Goal: Transaction & Acquisition: Purchase product/service

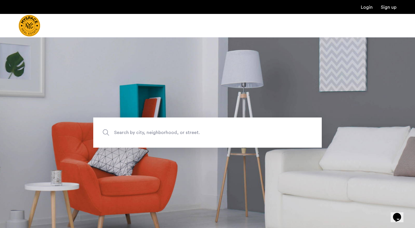
click at [168, 129] on span "Search by city, neighborhood, or street." at bounding box center [194, 133] width 160 height 8
click at [168, 129] on input "Search by city, neighborhood, or street." at bounding box center [207, 132] width 228 height 30
click at [136, 17] on div at bounding box center [207, 25] width 415 height 23
click at [245, 132] on span "Search by city, neighborhood, or street." at bounding box center [194, 133] width 160 height 8
click at [245, 132] on input "Search by city, neighborhood, or street." at bounding box center [207, 132] width 228 height 30
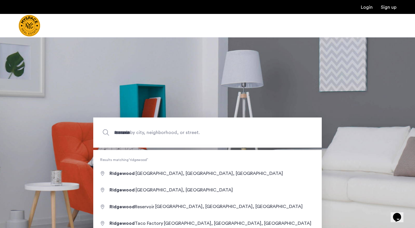
type input "**********"
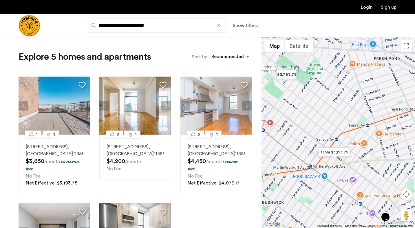
drag, startPoint x: 329, startPoint y: 124, endPoint x: 303, endPoint y: 120, distance: 26.0
click at [303, 120] on div at bounding box center [337, 132] width 153 height 190
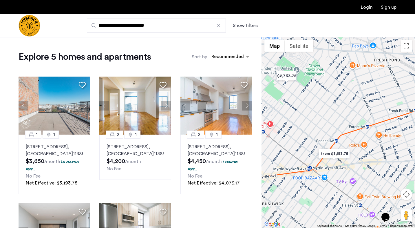
drag, startPoint x: 303, startPoint y: 120, endPoint x: 302, endPoint y: 125, distance: 4.5
click at [303, 125] on div at bounding box center [337, 132] width 153 height 190
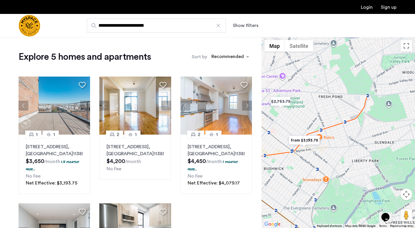
drag, startPoint x: 352, startPoint y: 120, endPoint x: 316, endPoint y: 120, distance: 35.3
click at [316, 120] on div at bounding box center [337, 132] width 153 height 190
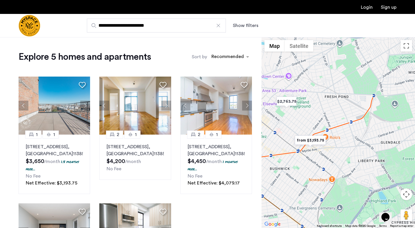
drag, startPoint x: 316, startPoint y: 120, endPoint x: 323, endPoint y: 120, distance: 6.9
click at [323, 120] on div at bounding box center [337, 132] width 153 height 190
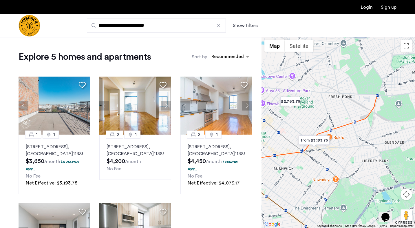
click at [151, 26] on input "**********" at bounding box center [156, 26] width 139 height 14
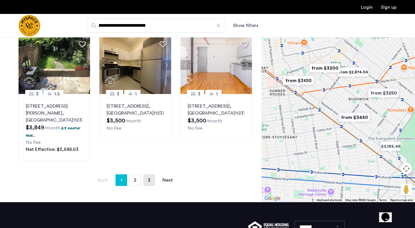
scroll to position [426, 0]
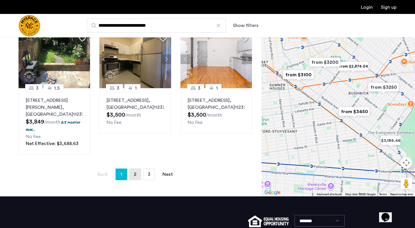
click at [137, 168] on link "page 2" at bounding box center [135, 173] width 11 height 11
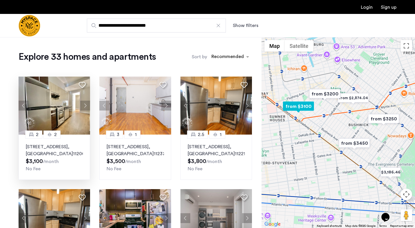
click at [87, 103] on button "Next apartment" at bounding box center [85, 105] width 10 height 10
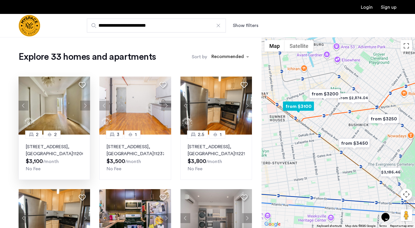
click at [87, 103] on button "Next apartment" at bounding box center [85, 105] width 10 height 10
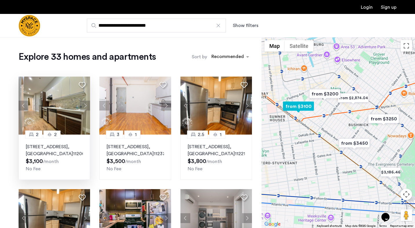
click at [87, 103] on button "Next apartment" at bounding box center [85, 105] width 10 height 10
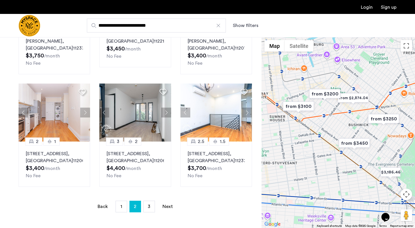
scroll to position [346, 0]
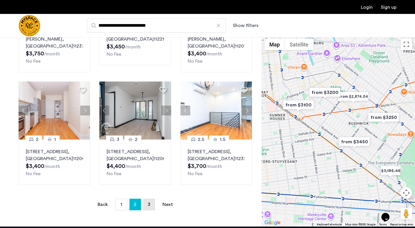
click at [145, 199] on link "page 3" at bounding box center [149, 204] width 11 height 11
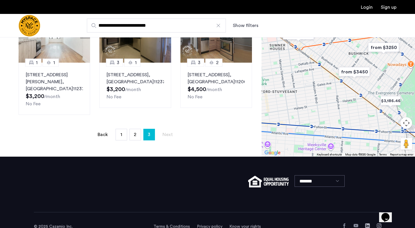
scroll to position [317, 0]
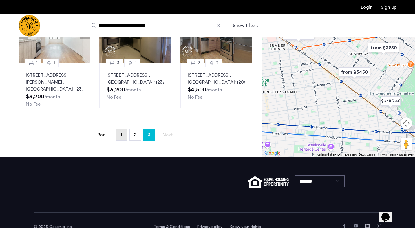
click at [122, 129] on link "page 1" at bounding box center [121, 134] width 11 height 11
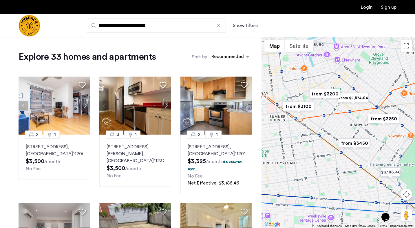
click at [220, 56] on div "sort-apartment" at bounding box center [227, 58] width 34 height 8
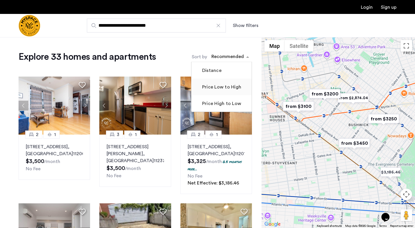
click at [226, 85] on label "Price Low to High" at bounding box center [221, 86] width 40 height 7
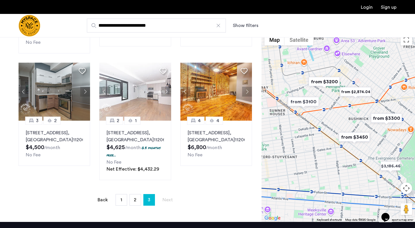
scroll to position [261, 0]
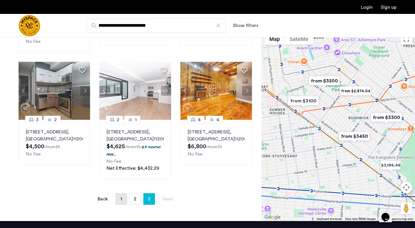
click at [121, 201] on span "1" at bounding box center [121, 198] width 2 height 5
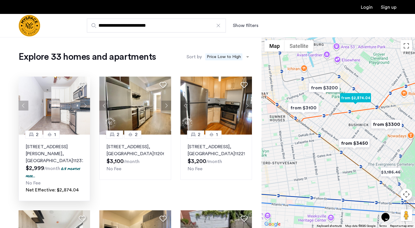
click at [85, 107] on button "Next apartment" at bounding box center [85, 105] width 10 height 10
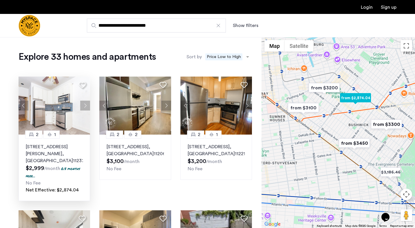
click at [85, 107] on button "Next apartment" at bounding box center [85, 105] width 10 height 10
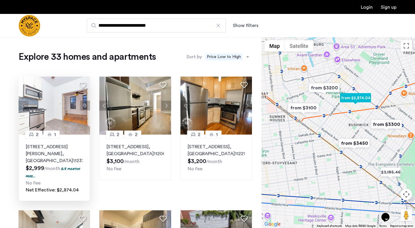
click at [85, 107] on button "Next apartment" at bounding box center [85, 105] width 10 height 10
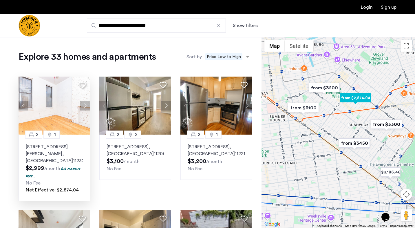
click at [85, 107] on button "Next apartment" at bounding box center [85, 105] width 10 height 10
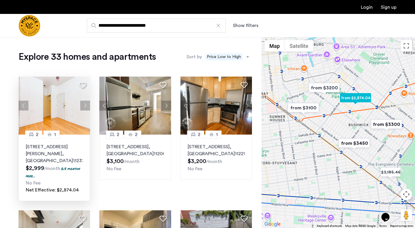
click at [85, 107] on button "Next apartment" at bounding box center [85, 105] width 10 height 10
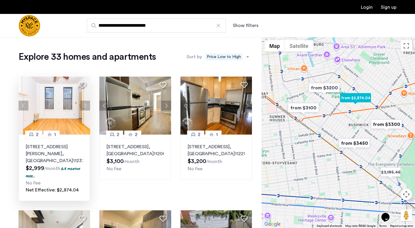
click at [85, 107] on button "Next apartment" at bounding box center [85, 105] width 10 height 10
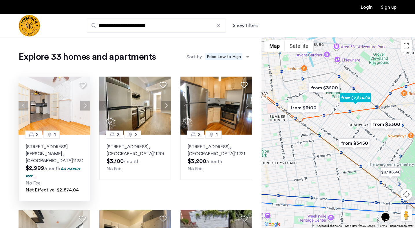
click at [85, 107] on button "Next apartment" at bounding box center [85, 105] width 10 height 10
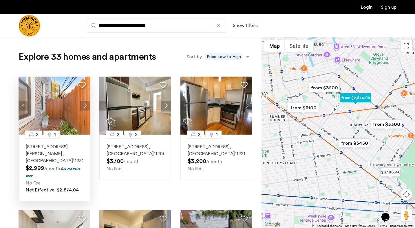
click at [85, 107] on button "Next apartment" at bounding box center [85, 105] width 10 height 10
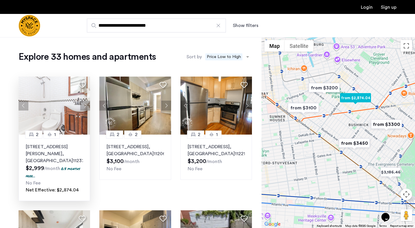
click at [85, 107] on button "Next apartment" at bounding box center [85, 105] width 10 height 10
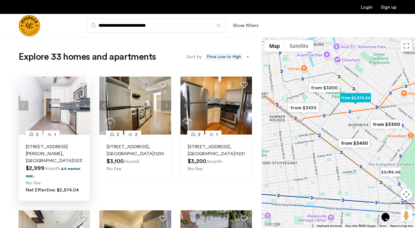
click at [85, 107] on button "Next apartment" at bounding box center [85, 105] width 10 height 10
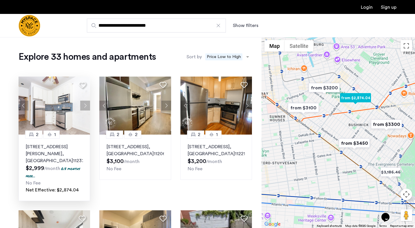
click at [85, 107] on button "Next apartment" at bounding box center [85, 105] width 10 height 10
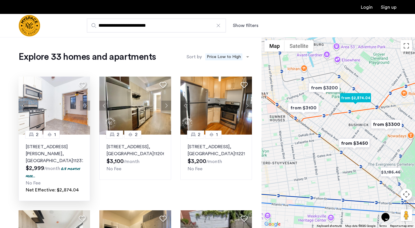
click at [85, 107] on button "Next apartment" at bounding box center [85, 105] width 10 height 10
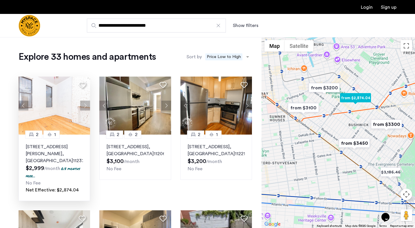
click at [85, 107] on button "Next apartment" at bounding box center [85, 105] width 10 height 10
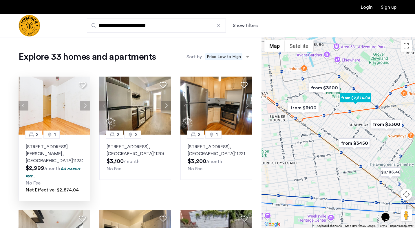
click at [85, 107] on button "Next apartment" at bounding box center [85, 105] width 10 height 10
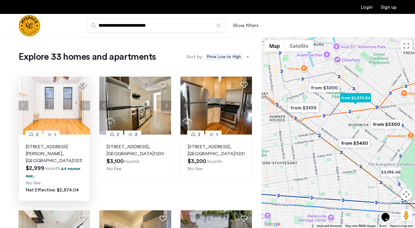
click at [85, 107] on button "Next apartment" at bounding box center [85, 105] width 10 height 10
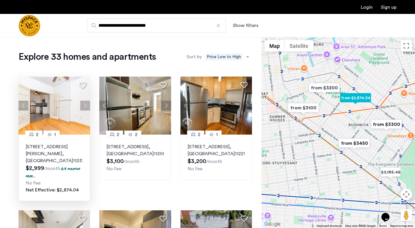
click at [85, 107] on button "Next apartment" at bounding box center [85, 105] width 10 height 10
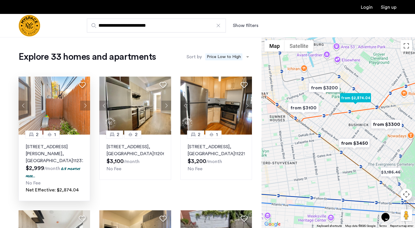
click at [46, 149] on p "290 Harman St, Unit 1RR, Brooklyn , NY 11237" at bounding box center [54, 153] width 57 height 21
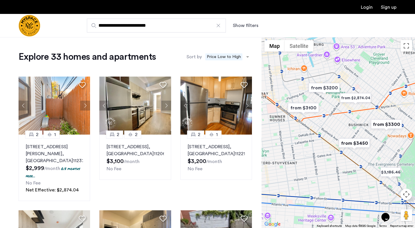
click at [147, 29] on input "**********" at bounding box center [156, 26] width 139 height 14
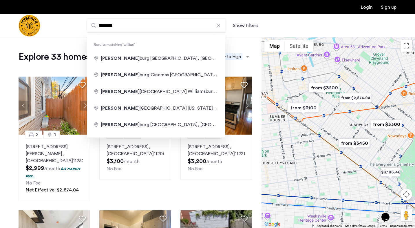
type input "**********"
drag, startPoint x: 147, startPoint y: 29, endPoint x: 149, endPoint y: 58, distance: 29.3
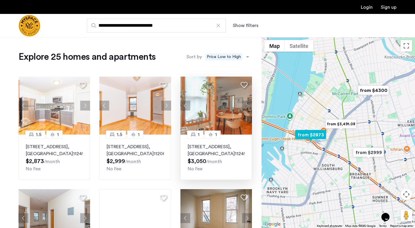
scroll to position [8, 0]
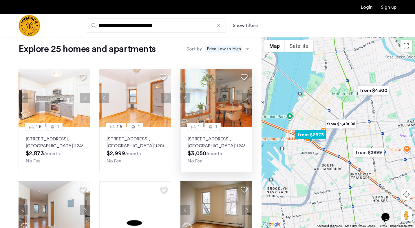
click at [248, 97] on button "Next apartment" at bounding box center [247, 98] width 10 height 10
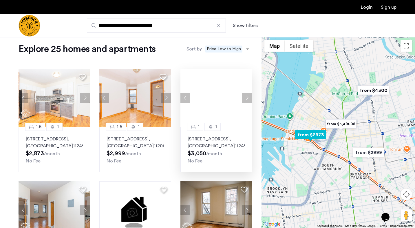
click at [248, 97] on div at bounding box center [215, 98] width 71 height 58
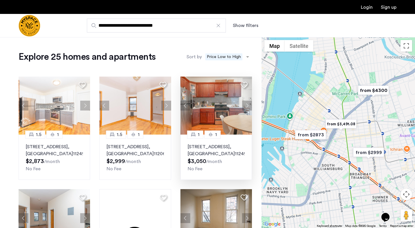
scroll to position [0, 0]
click at [40, 26] on img "Cazamio Logo" at bounding box center [30, 26] width 22 height 22
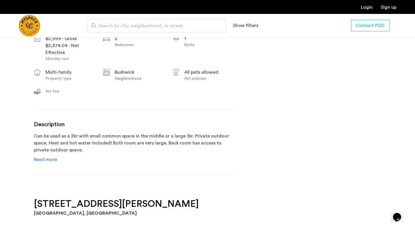
scroll to position [234, 0]
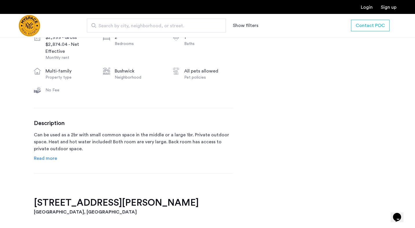
click at [51, 159] on span "Read more" at bounding box center [45, 158] width 23 height 5
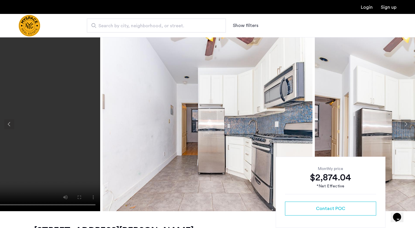
scroll to position [0, 0]
click at [408, 122] on button "Next apartment" at bounding box center [406, 124] width 10 height 10
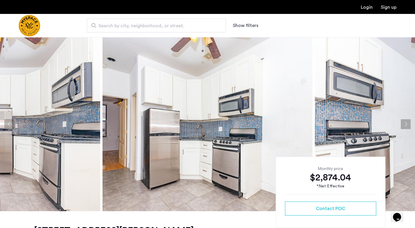
click at [408, 122] on button "Next apartment" at bounding box center [406, 124] width 10 height 10
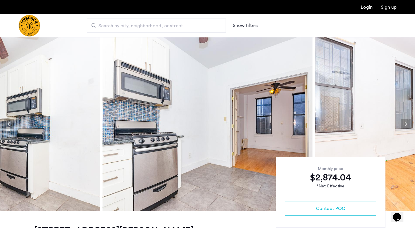
click at [408, 122] on button "Next apartment" at bounding box center [406, 124] width 10 height 10
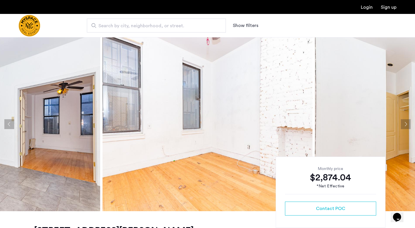
click at [408, 122] on button "Next apartment" at bounding box center [406, 124] width 10 height 10
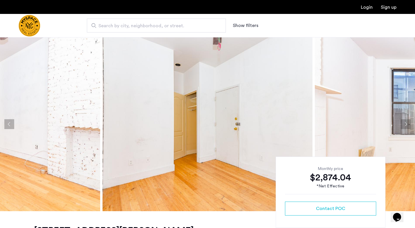
click at [408, 122] on button "Next apartment" at bounding box center [406, 124] width 10 height 10
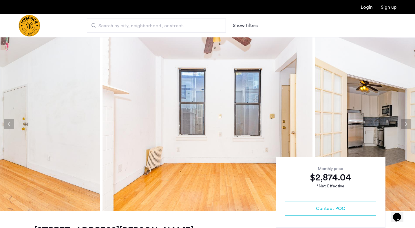
click at [408, 122] on button "Next apartment" at bounding box center [406, 124] width 10 height 10
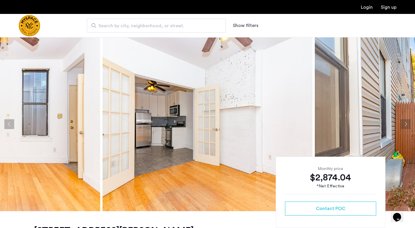
click at [408, 122] on button "Next apartment" at bounding box center [406, 124] width 10 height 10
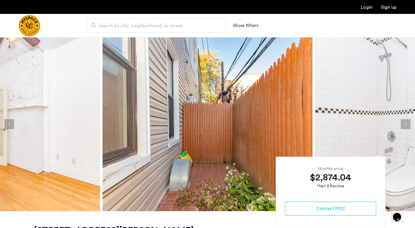
click at [408, 122] on button "Next apartment" at bounding box center [406, 124] width 10 height 10
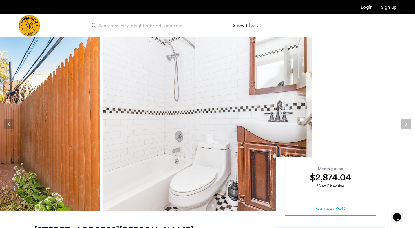
click at [408, 122] on button "Next apartment" at bounding box center [406, 124] width 10 height 10
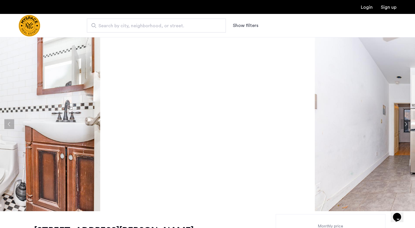
click at [408, 122] on button "Next apartment" at bounding box center [406, 124] width 10 height 10
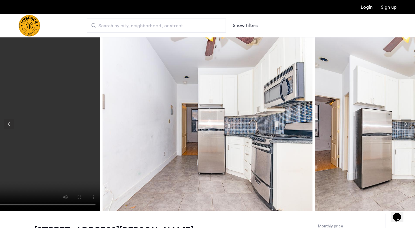
click at [408, 122] on button "Next apartment" at bounding box center [406, 124] width 10 height 10
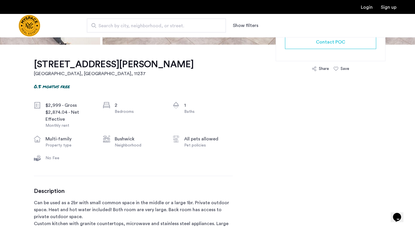
scroll to position [203, 0]
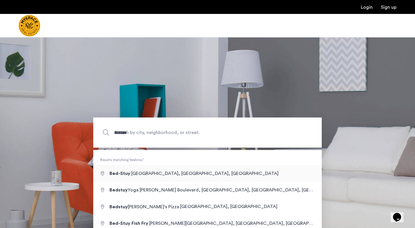
type input "**********"
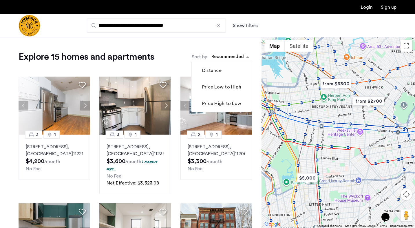
click at [237, 58] on div "sort-apartment" at bounding box center [227, 58] width 34 height 8
click at [223, 90] on label "Price Low to High" at bounding box center [221, 86] width 40 height 7
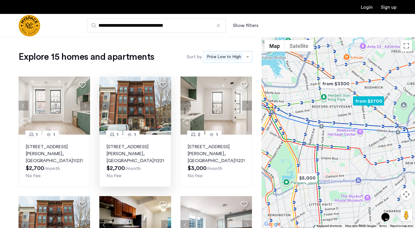
click at [167, 107] on button "Next apartment" at bounding box center [166, 105] width 10 height 10
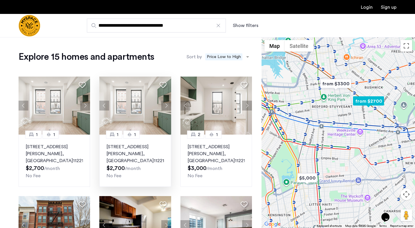
click at [166, 107] on button "Next apartment" at bounding box center [166, 105] width 10 height 10
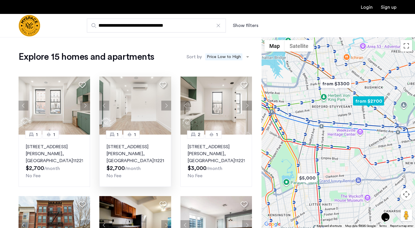
click at [166, 107] on button "Next apartment" at bounding box center [166, 105] width 10 height 10
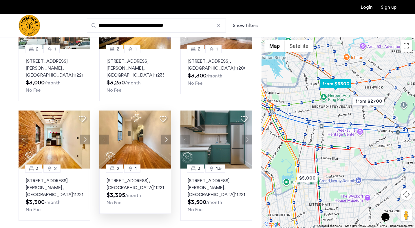
scroll to position [208, 0]
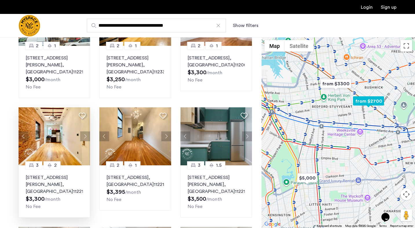
click at [86, 131] on button "Next apartment" at bounding box center [85, 136] width 10 height 10
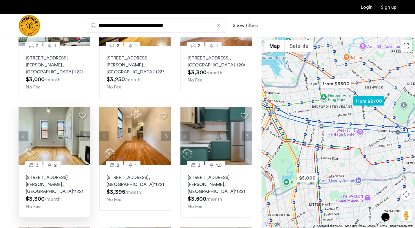
click at [86, 131] on button "Next apartment" at bounding box center [85, 136] width 10 height 10
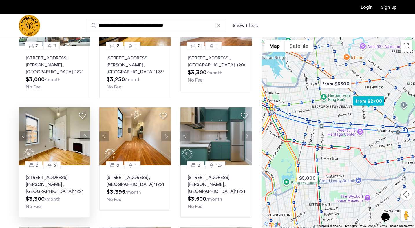
click at [86, 131] on button "Next apartment" at bounding box center [85, 136] width 10 height 10
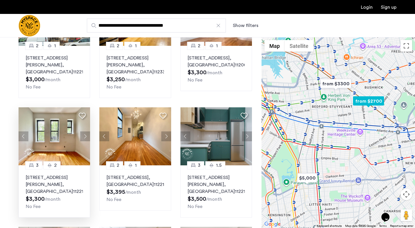
click at [86, 131] on button "Next apartment" at bounding box center [85, 136] width 10 height 10
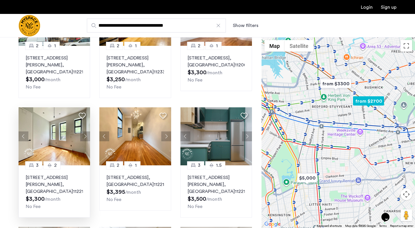
click at [86, 131] on button "Next apartment" at bounding box center [85, 136] width 10 height 10
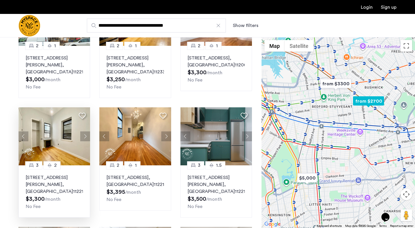
click at [86, 131] on button "Next apartment" at bounding box center [85, 136] width 10 height 10
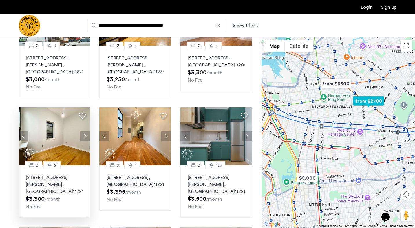
click at [86, 131] on button "Next apartment" at bounding box center [85, 136] width 10 height 10
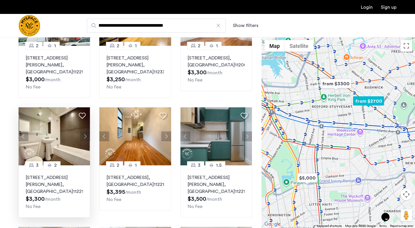
click at [86, 131] on button "Next apartment" at bounding box center [85, 136] width 10 height 10
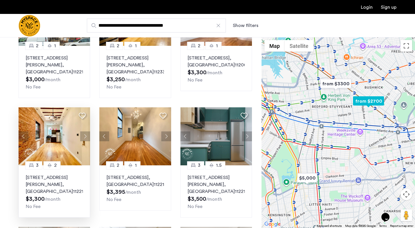
click at [86, 131] on button "Next apartment" at bounding box center [85, 136] width 10 height 10
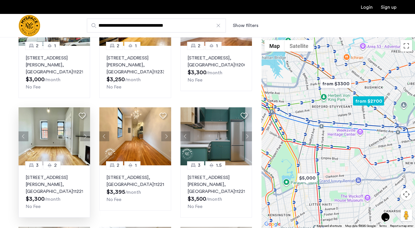
click at [86, 131] on button "Next apartment" at bounding box center [85, 136] width 10 height 10
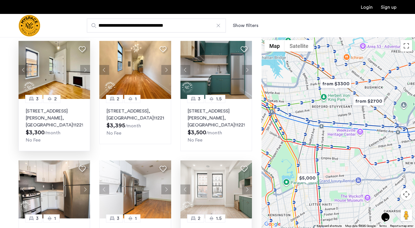
scroll to position [0, 0]
